Goal: Navigation & Orientation: Find specific page/section

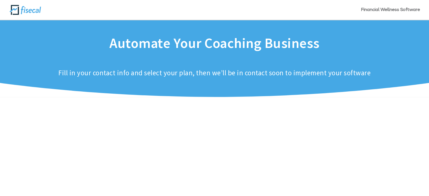
click at [380, 11] on link "Financial Wellness Software" at bounding box center [390, 14] width 59 height 12
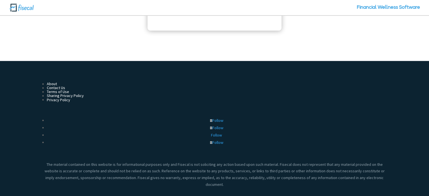
scroll to position [978, 0]
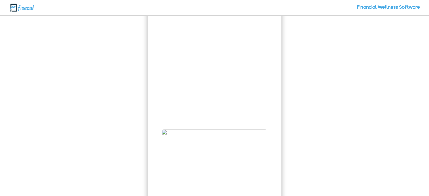
click at [166, 133] on img at bounding box center [215, 195] width 106 height 132
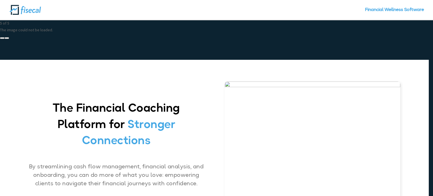
click at [226, 84] on img at bounding box center [313, 146] width 176 height 129
